Goal: Information Seeking & Learning: Learn about a topic

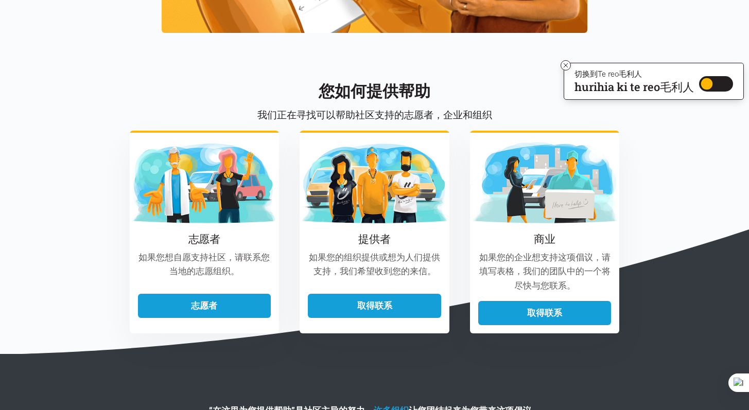
scroll to position [1147, 0]
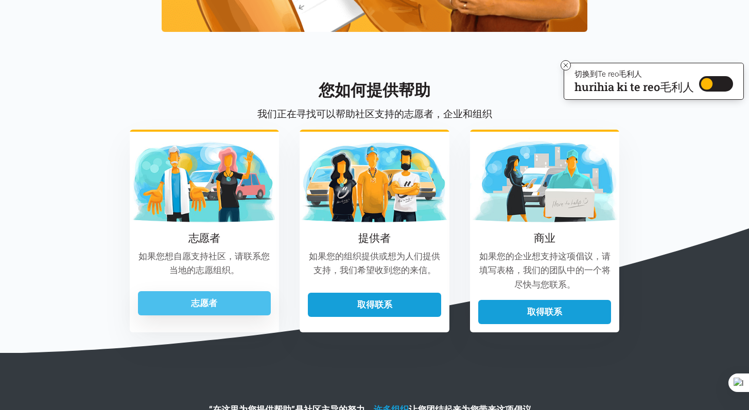
click at [246, 306] on link "志愿者" at bounding box center [204, 303] width 133 height 24
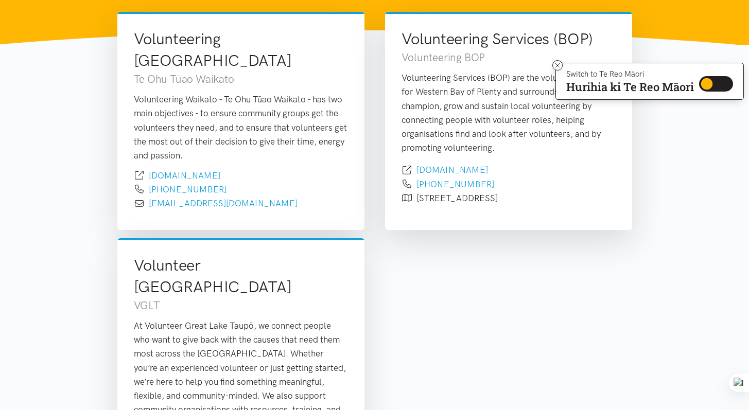
scroll to position [99, 0]
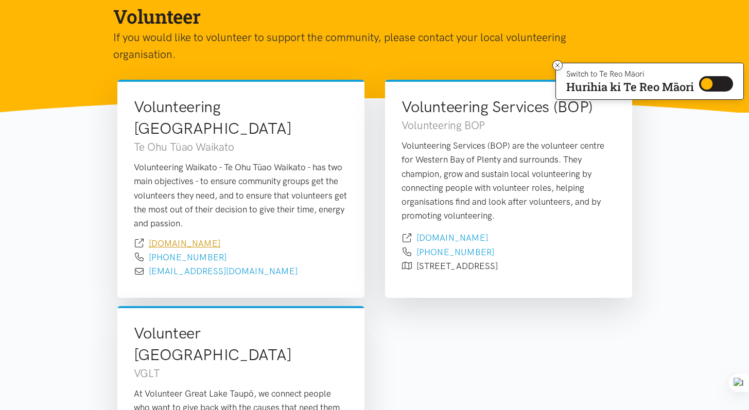
click at [220, 238] on link "[DOMAIN_NAME]" at bounding box center [185, 243] width 72 height 10
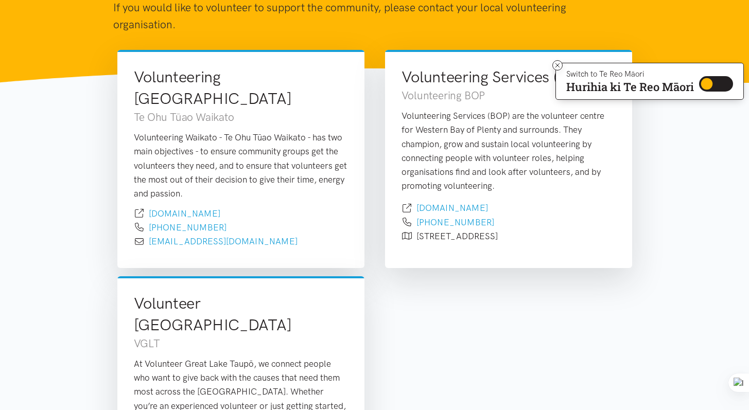
scroll to position [129, 0]
